Goal: Task Accomplishment & Management: Use online tool/utility

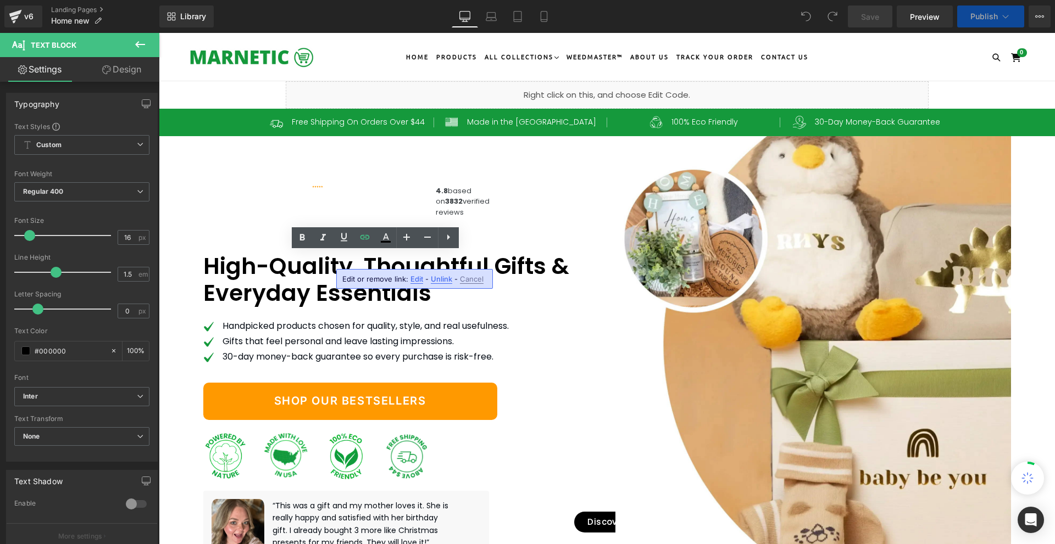
scroll to position [6907, 0]
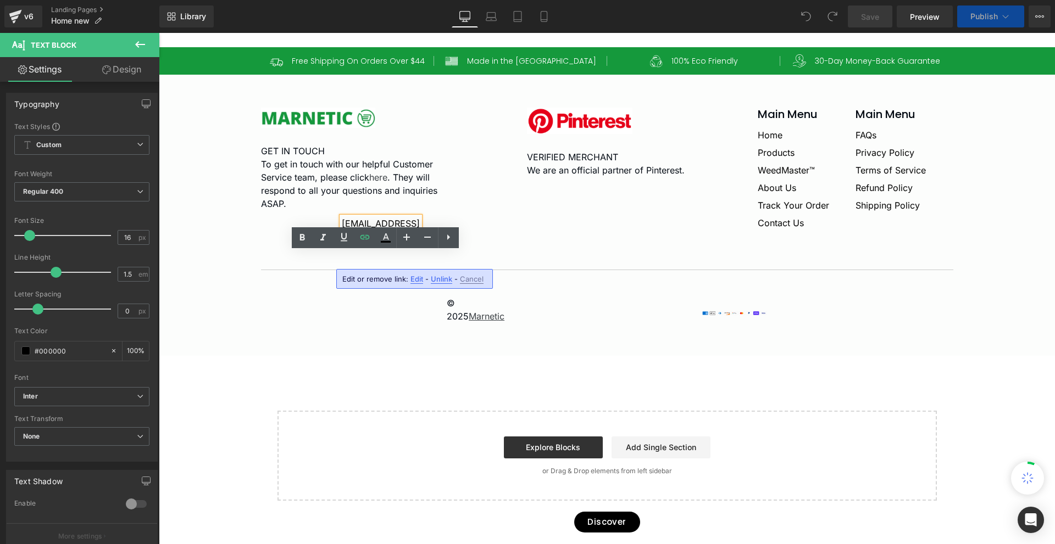
paste div
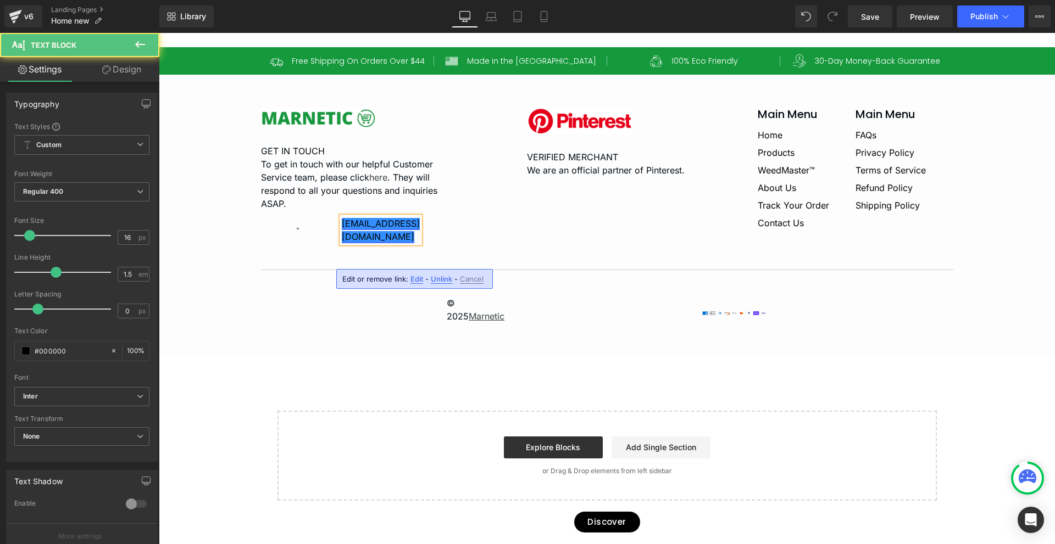
click at [379, 242] on link "[EMAIL_ADDRESS][DOMAIN_NAME]" at bounding box center [381, 230] width 78 height 24
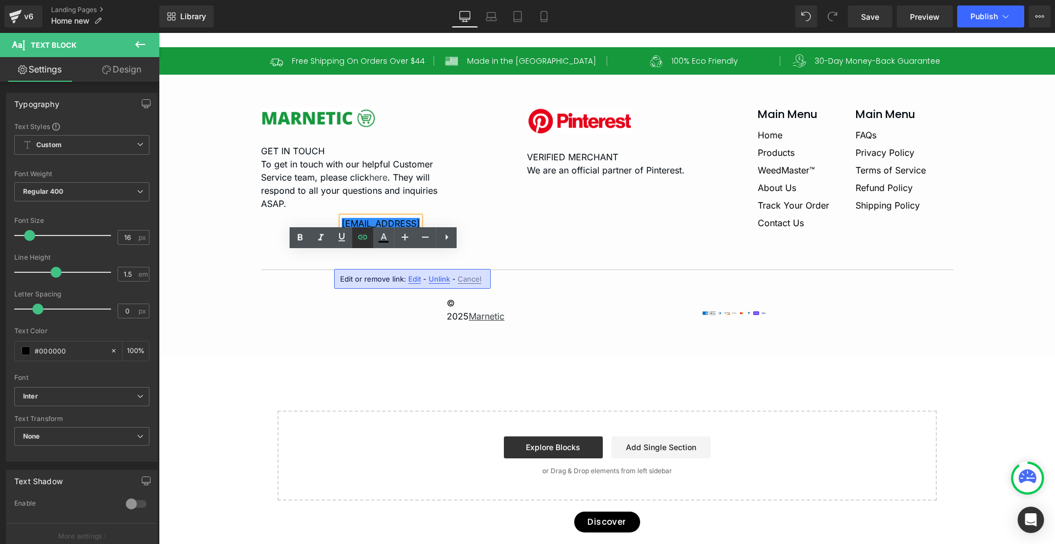
click at [366, 242] on icon at bounding box center [362, 237] width 13 height 13
drag, startPoint x: 356, startPoint y: 283, endPoint x: 439, endPoint y: 278, distance: 83.1
click at [438, 278] on input "mailto:sales@marentic.com" at bounding box center [404, 282] width 169 height 27
paste input "upport@marne"
paste input "[EMAIL_ADDRESS][DOMAIN_NAME]"
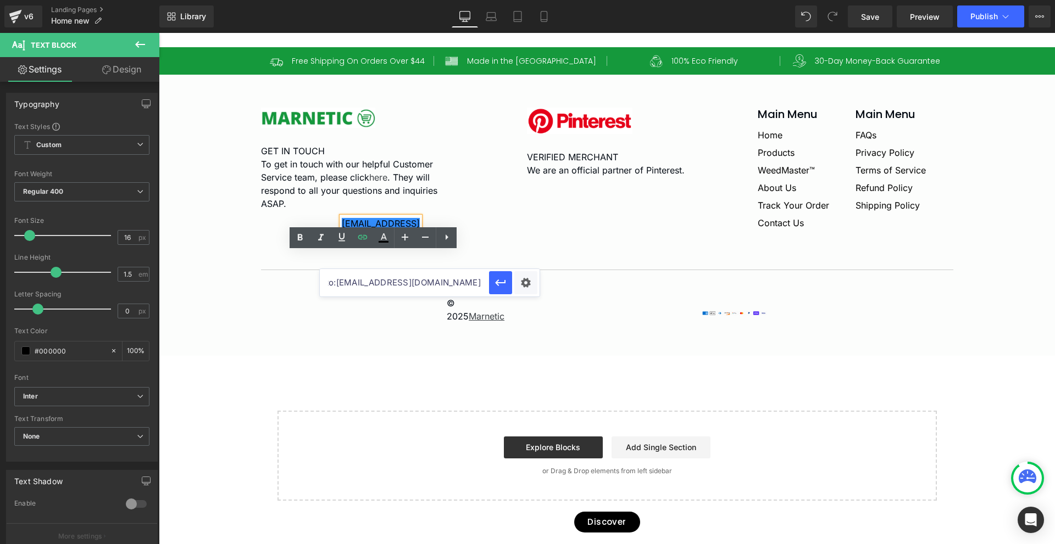
scroll to position [0, 0]
paste input "text"
type input "mailto:[EMAIL_ADDRESS][DOMAIN_NAME]"
drag, startPoint x: 504, startPoint y: 284, endPoint x: 346, endPoint y: 251, distance: 162.2
click at [504, 284] on icon "button" at bounding box center [500, 282] width 13 height 13
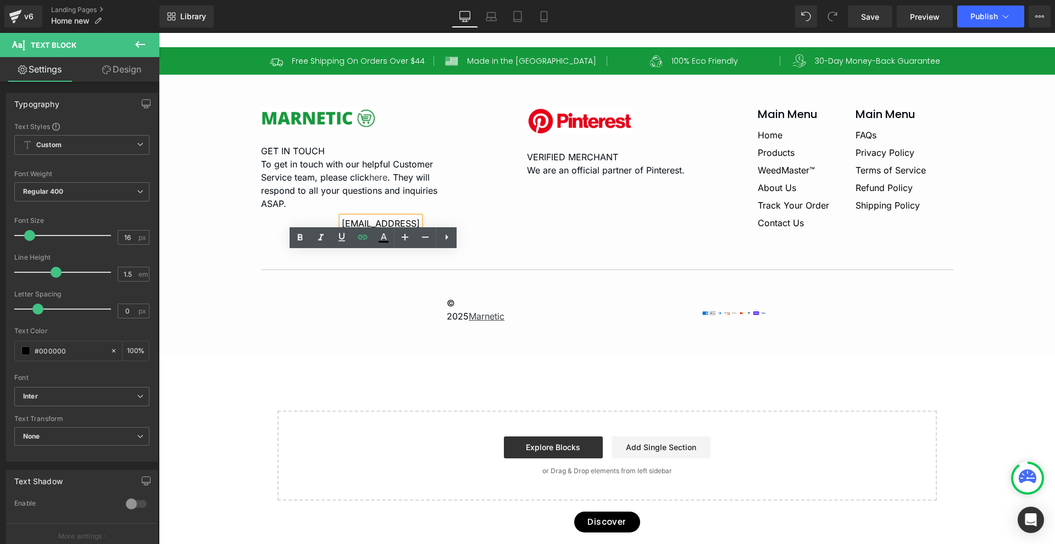
click at [496, 270] on div "Image GET IN TOUCH To get in touch with our helpful Customer Service team, plea…" at bounding box center [607, 189] width 692 height 163
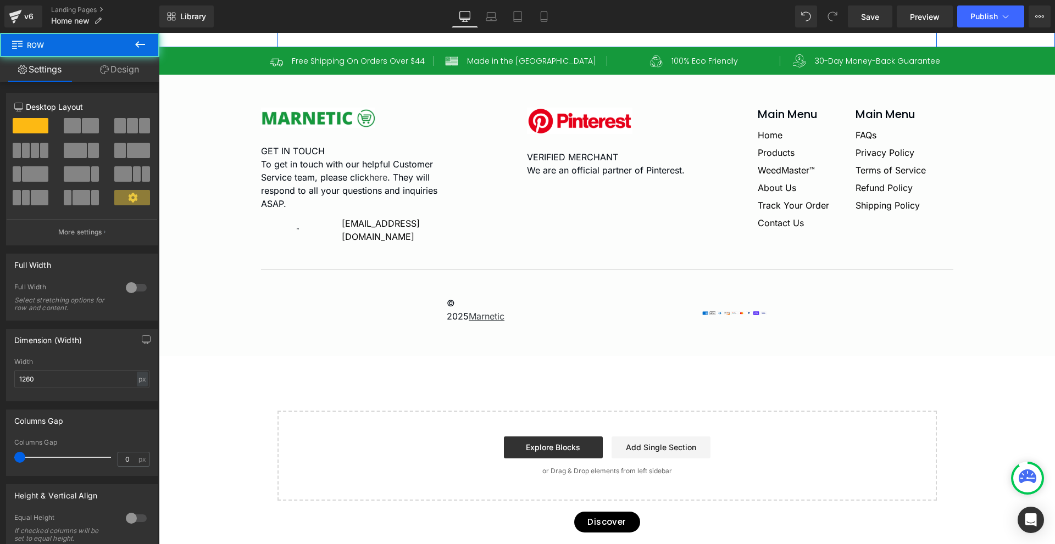
click at [874, 17] on span "Save" at bounding box center [870, 17] width 18 height 12
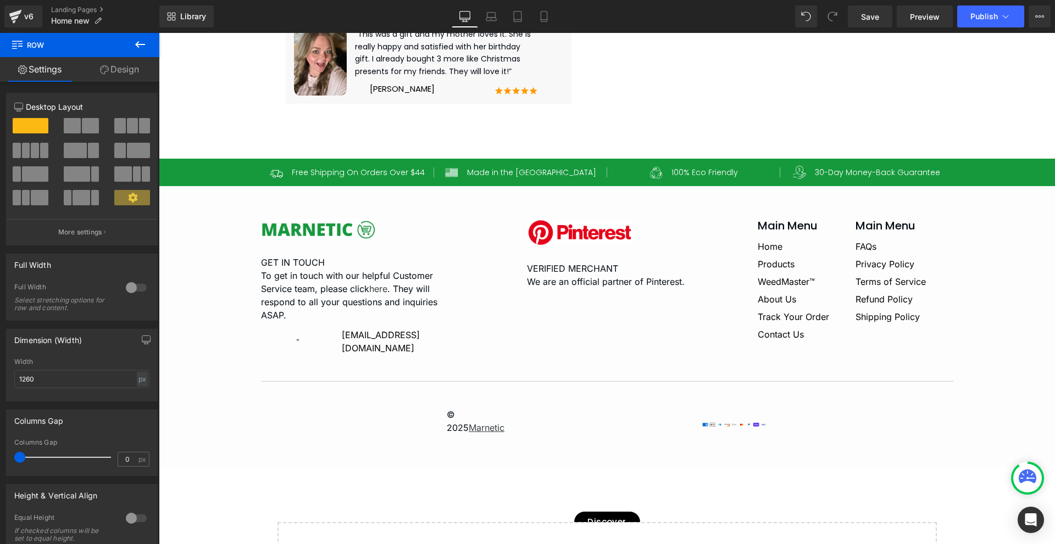
scroll to position [6632, 0]
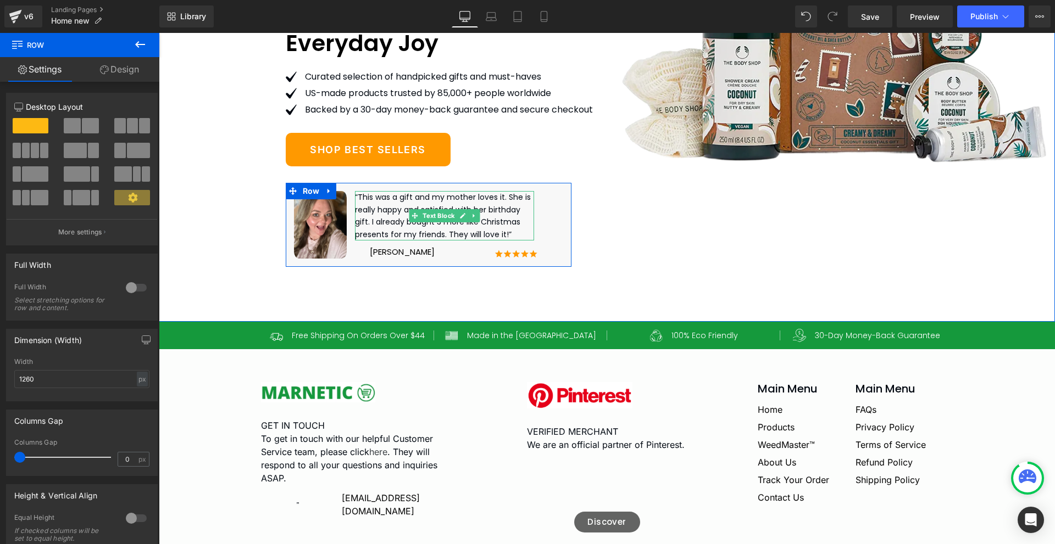
click at [399, 241] on p "“This was a gift and my mother loves it. She is really happy and satisfied with…" at bounding box center [445, 215] width 180 height 49
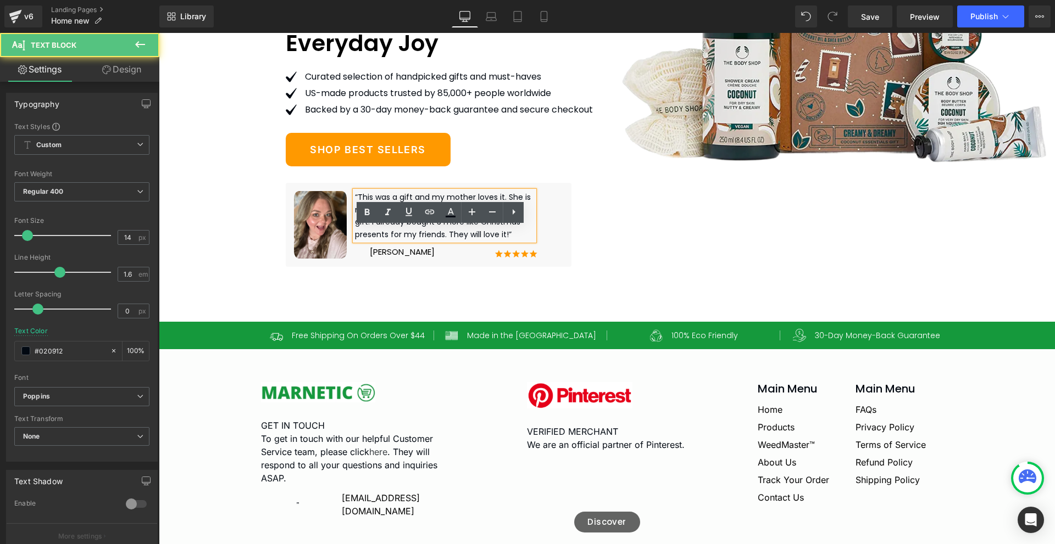
click at [445, 241] on p "“This was a gift and my mother loves it. She is really happy and satisfied with…" at bounding box center [445, 215] width 180 height 49
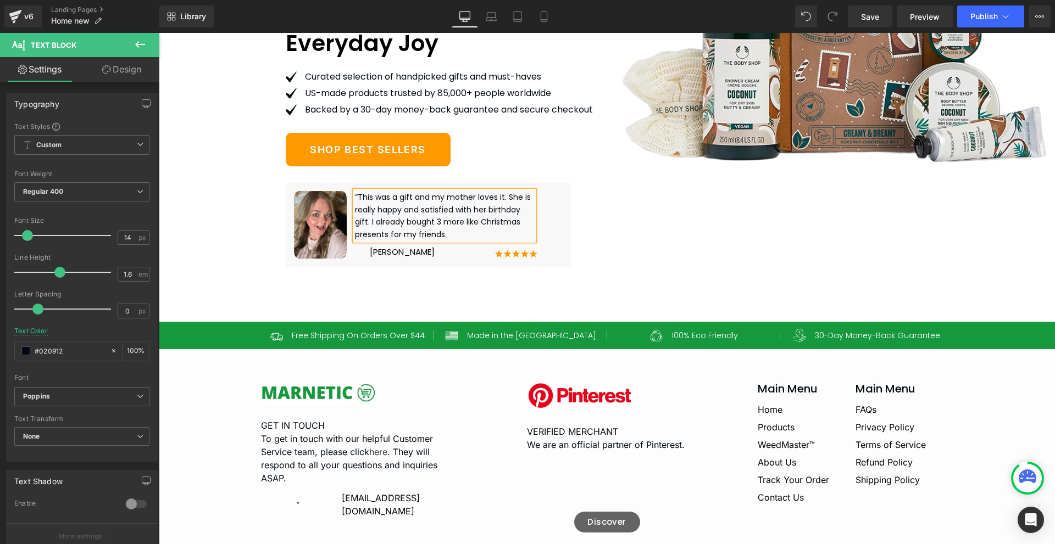
click at [644, 286] on div "Image 4.8 based on 3832 verified reviews Text Block Row Get Your Loved One a Pe…" at bounding box center [606, 88] width 659 height 467
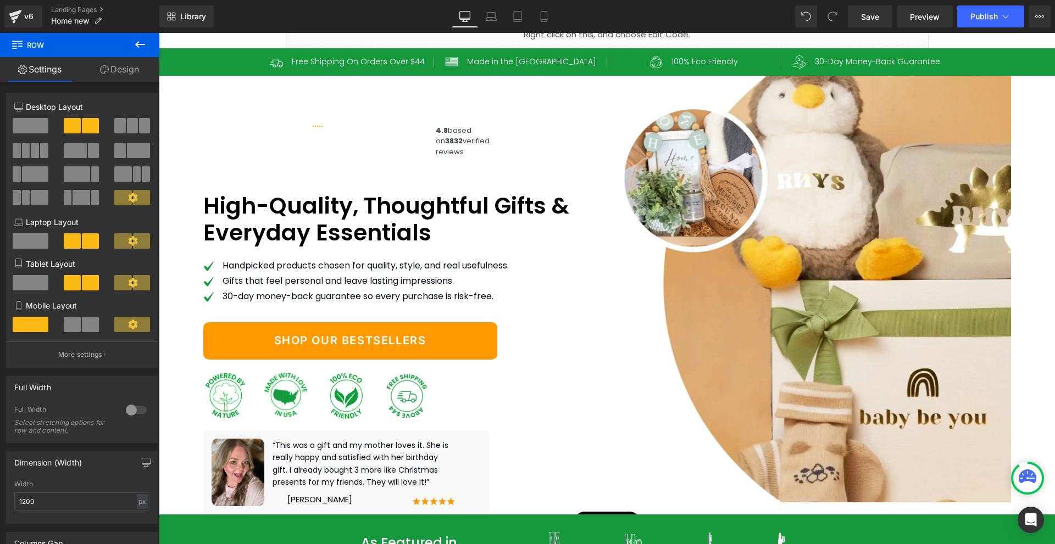
scroll to position [220, 0]
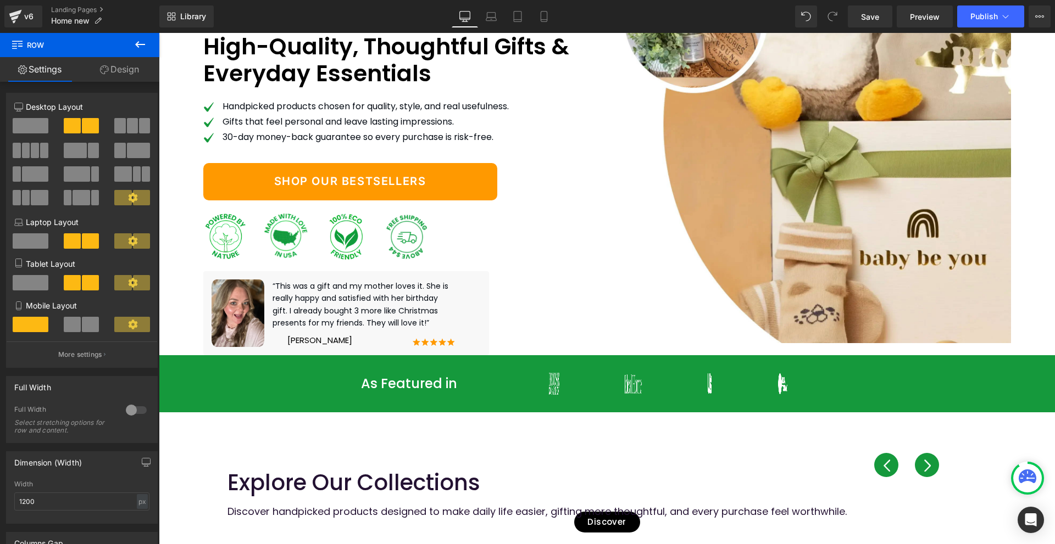
click at [325, 298] on div "“This was a gift and my mother loves it. She is really happy and satisfied with…" at bounding box center [363, 304] width 180 height 49
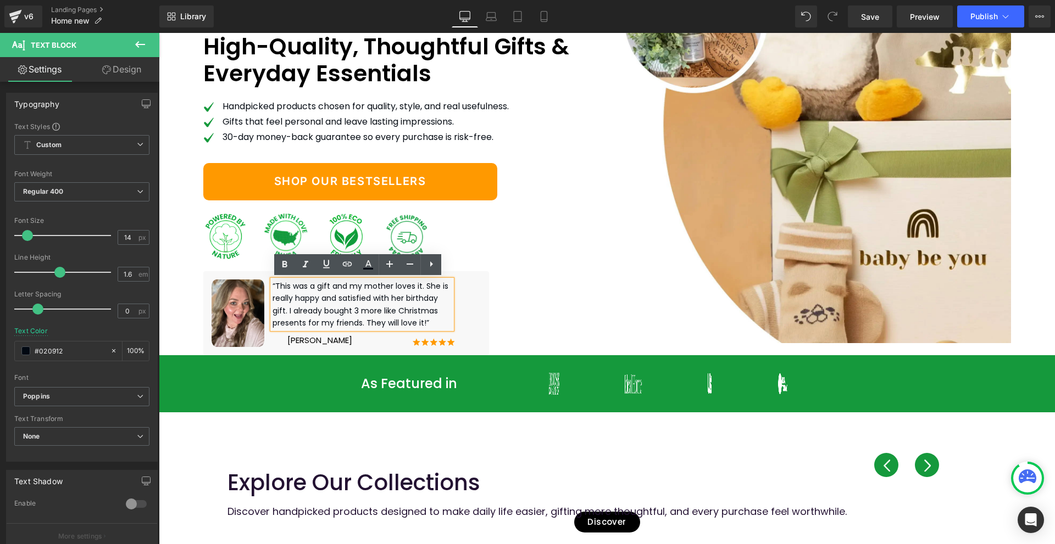
click at [360, 322] on p "“This was a gift and my mother loves it. She is really happy and satisfied with…" at bounding box center [363, 304] width 180 height 49
click at [537, 321] on div "Image 4.8 based on 3832 verified reviews Text Block Row High-Quality, Thoughtfu…" at bounding box center [401, 135] width 412 height 439
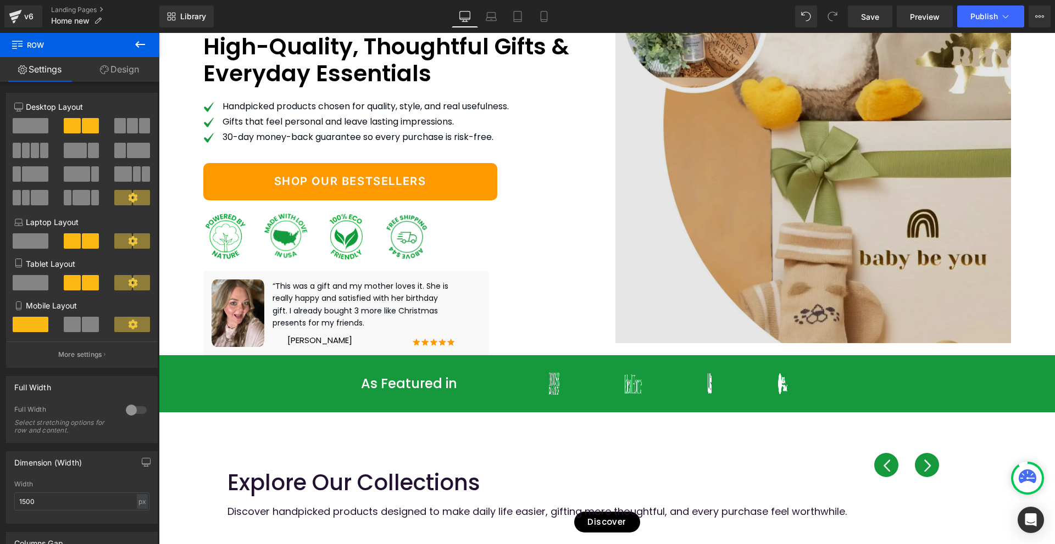
drag, startPoint x: 1078, startPoint y: 61, endPoint x: 921, endPoint y: 48, distance: 157.1
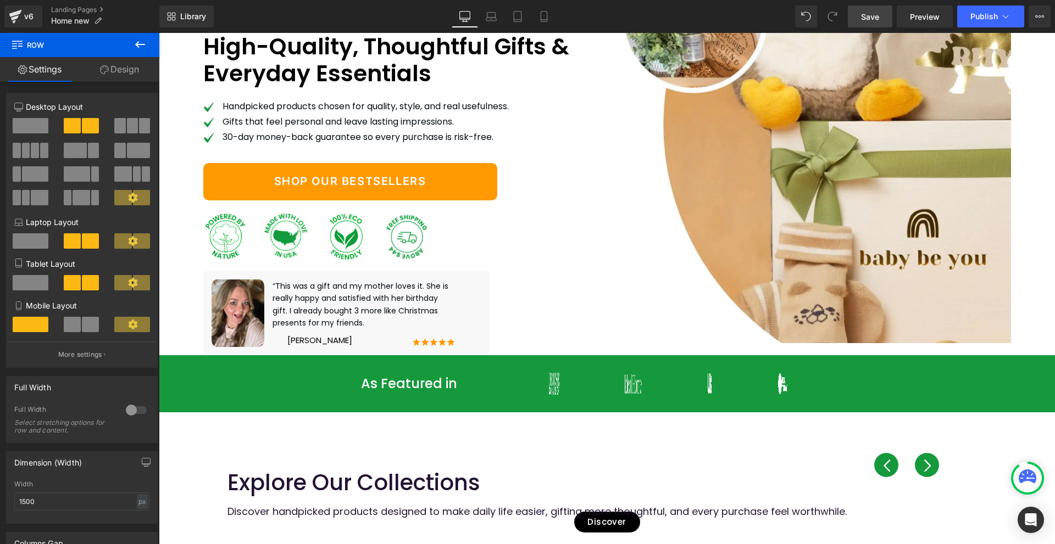
click at [877, 19] on span "Save" at bounding box center [870, 17] width 18 height 12
